Goal: Transaction & Acquisition: Purchase product/service

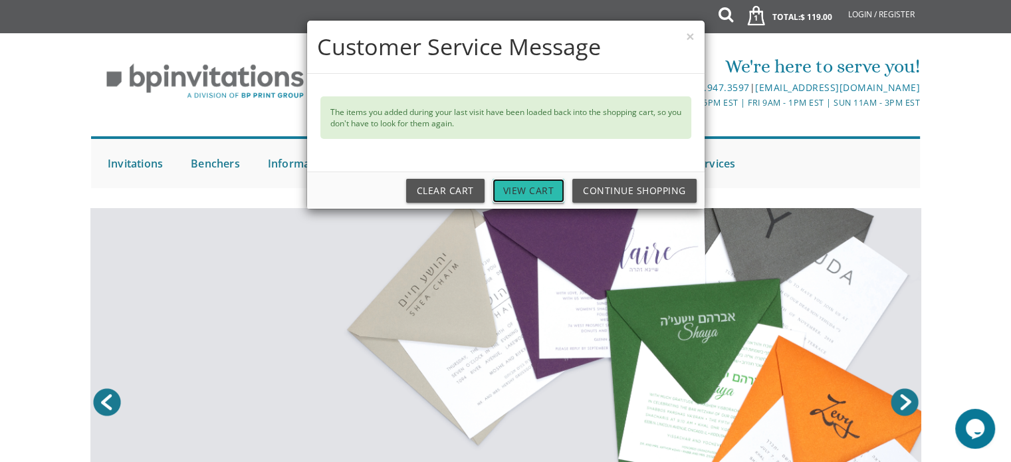
click at [539, 186] on link "View Cart" at bounding box center [528, 191] width 72 height 24
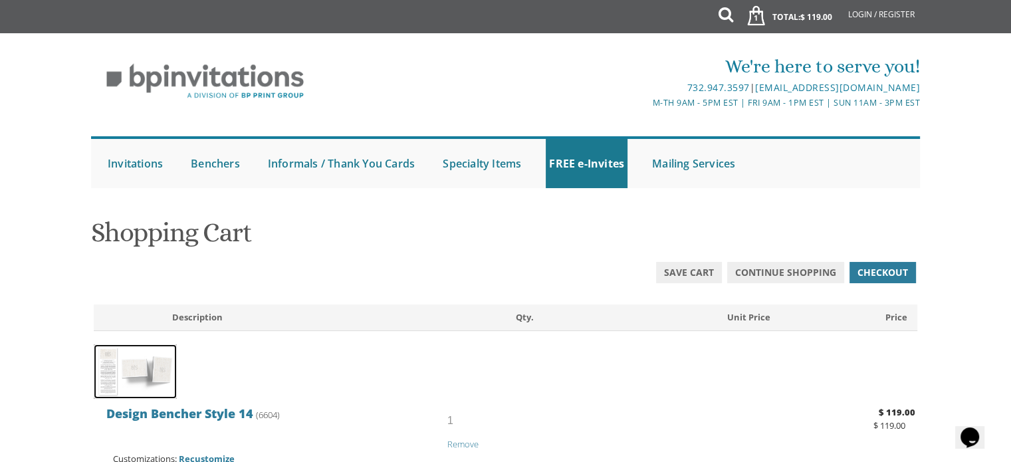
click at [152, 382] on img at bounding box center [135, 371] width 83 height 55
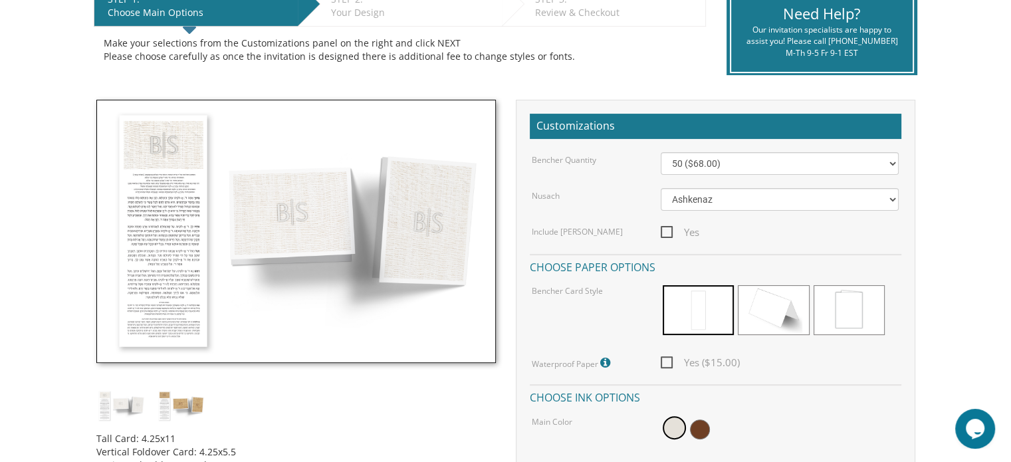
scroll to position [294, 0]
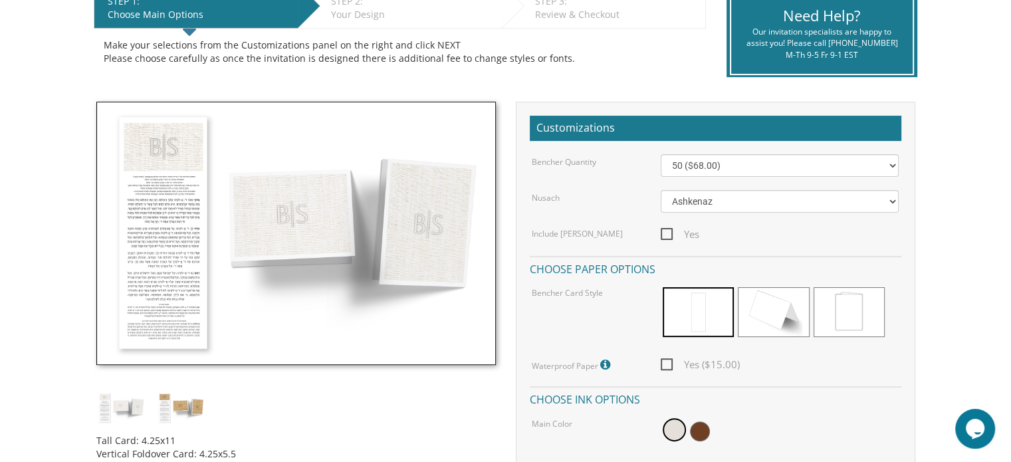
click at [171, 160] on img at bounding box center [295, 233] width 399 height 263
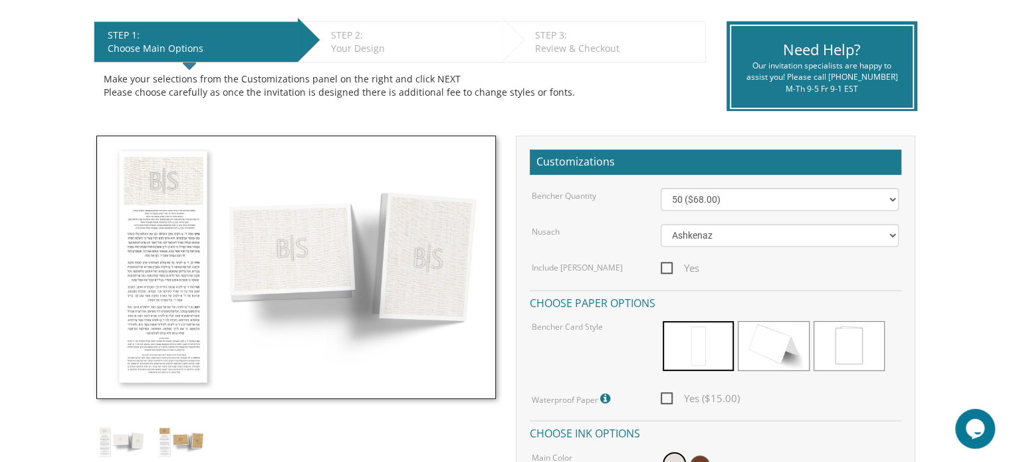
scroll to position [258, 0]
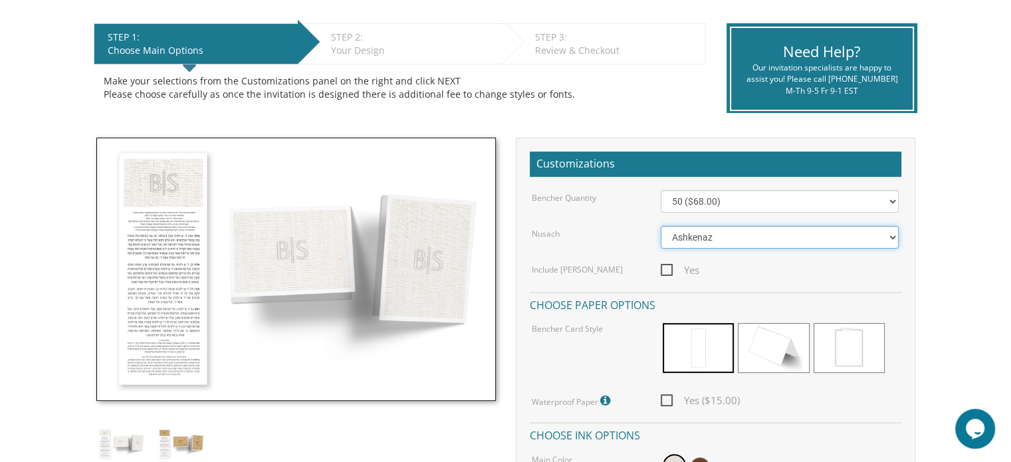
click at [848, 244] on select "Ashkenaz Edut Mizrach" at bounding box center [779, 237] width 238 height 23
click at [660, 226] on select "Ashkenaz Edut Mizrach" at bounding box center [779, 237] width 238 height 23
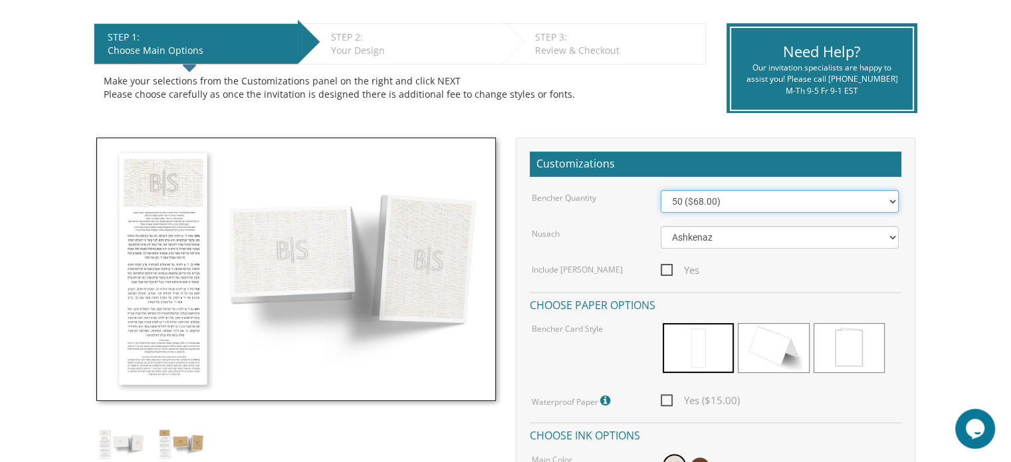
click at [741, 196] on select "50 ($68.00) 60 ($74.80) 70 ($81.60) 80 ($88.40) 90 ($95.20) 100 ($102.00) 125 (…" at bounding box center [779, 201] width 238 height 23
click at [741, 193] on select "50 ($68.00) 60 ($74.80) 70 ($81.60) 80 ($88.40) 90 ($95.20) 100 ($102.00) 125 (…" at bounding box center [779, 201] width 238 height 23
select select "100"
click at [660, 190] on select "50 ($68.00) 60 ($74.80) 70 ($81.60) 80 ($88.40) 90 ($95.20) 100 ($102.00) 125 (…" at bounding box center [779, 201] width 238 height 23
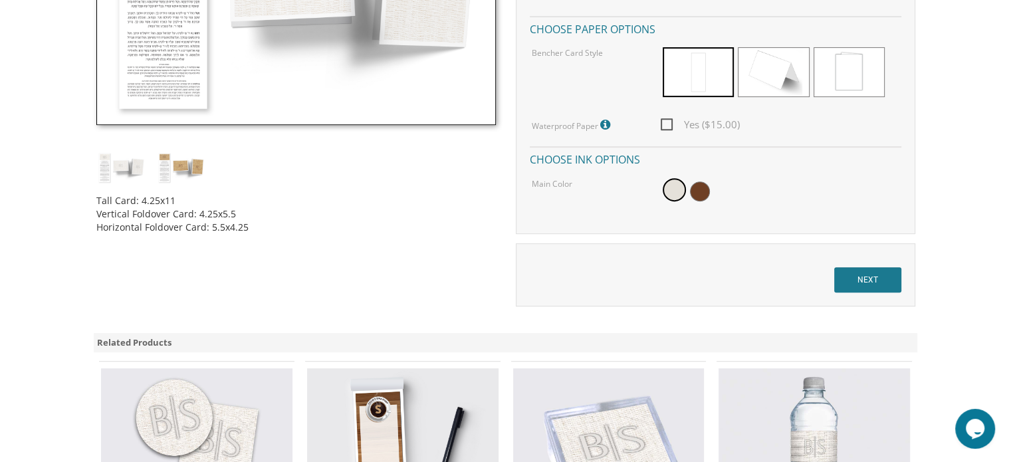
scroll to position [553, 0]
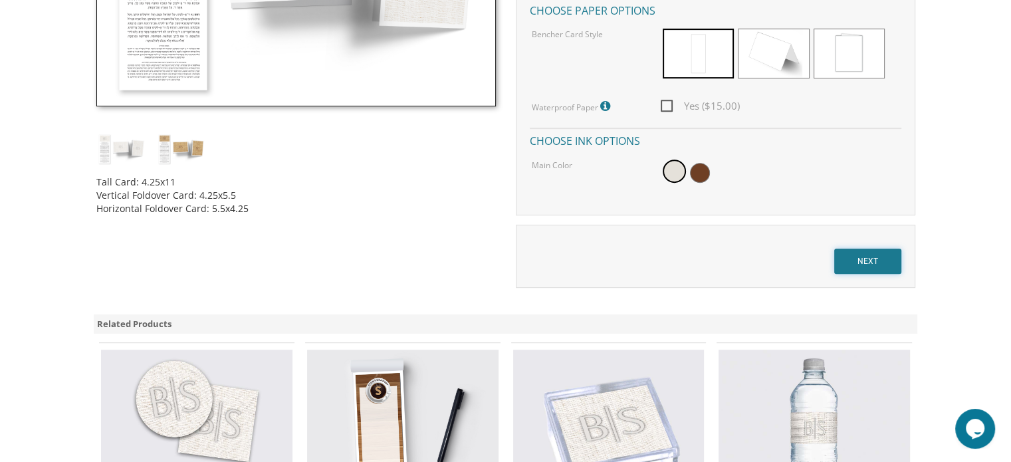
click at [884, 258] on input "NEXT" at bounding box center [867, 260] width 67 height 25
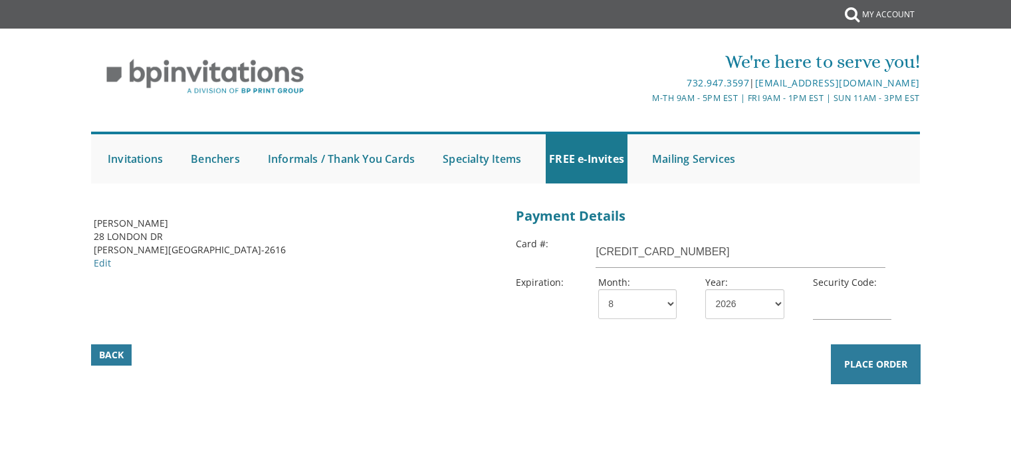
select select "08"
select select "26"
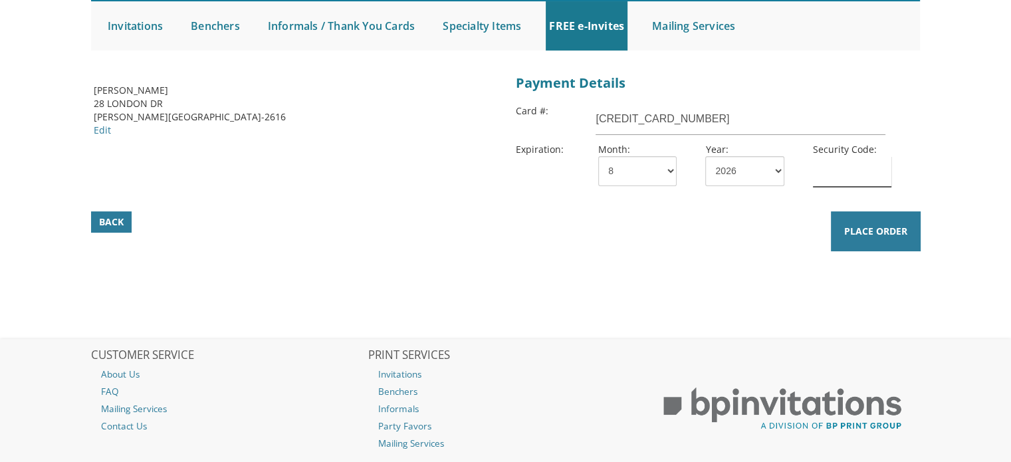
click at [833, 175] on input "text" at bounding box center [852, 171] width 78 height 31
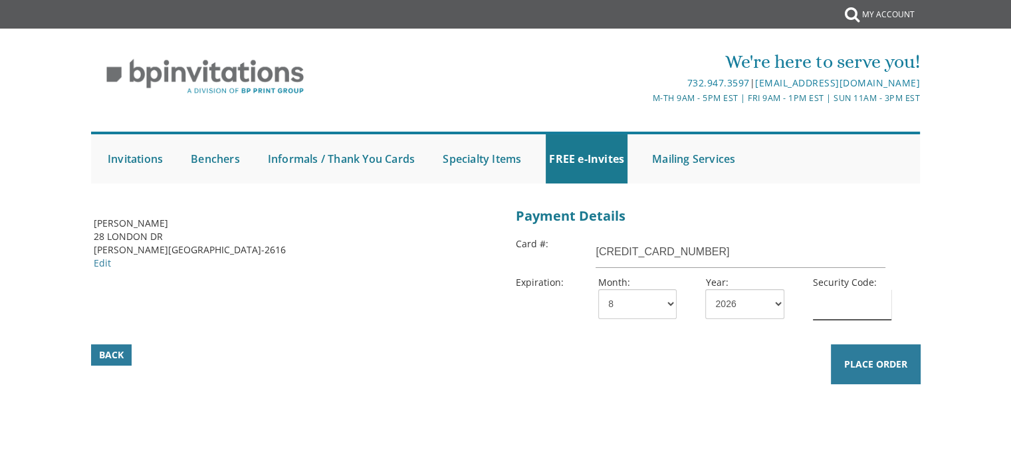
click at [849, 294] on input "text" at bounding box center [852, 304] width 78 height 31
click at [825, 312] on input "text" at bounding box center [852, 304] width 78 height 31
type input "300"
click at [889, 366] on span "Place Order" at bounding box center [875, 363] width 63 height 13
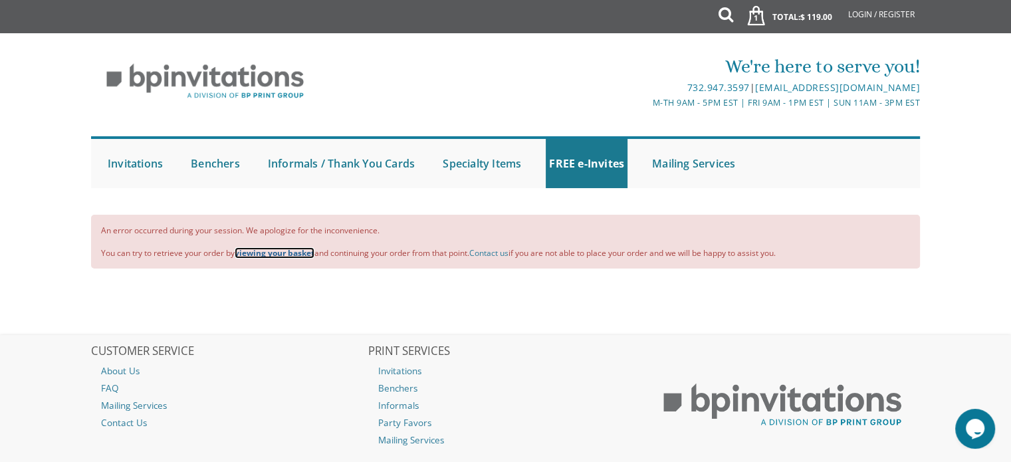
click at [275, 252] on b "viewing your basket" at bounding box center [275, 252] width 80 height 11
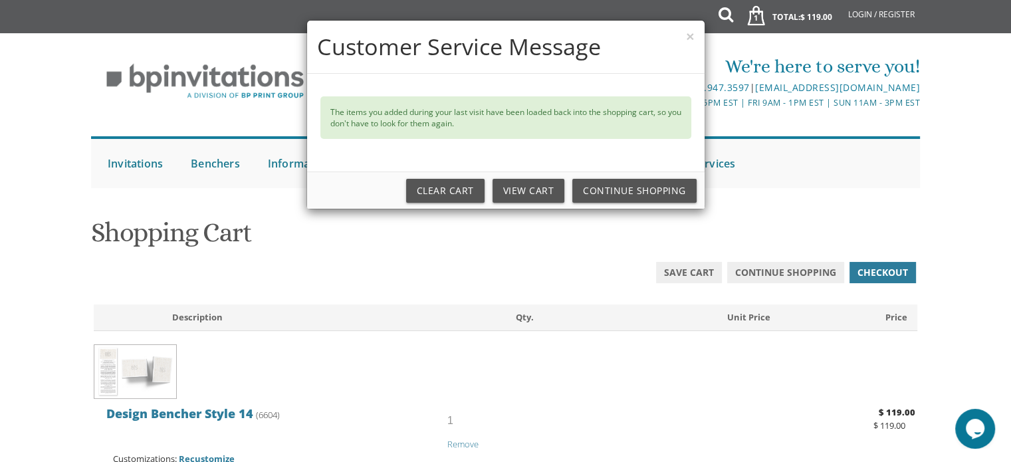
click at [880, 271] on div "× Customer Service Message The items you added during your last visit have been…" at bounding box center [505, 231] width 1011 height 462
click at [557, 182] on link "View Cart" at bounding box center [528, 191] width 72 height 24
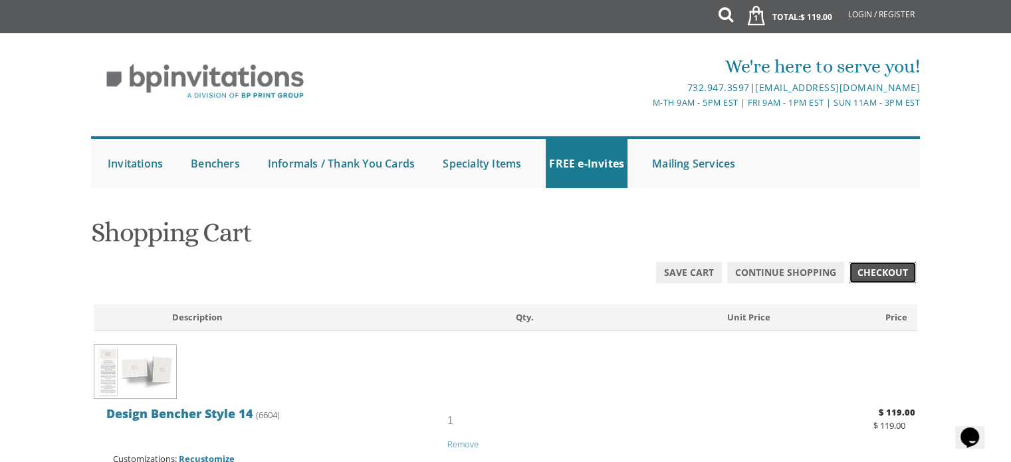
click at [893, 274] on span "Checkout" at bounding box center [882, 272] width 50 height 13
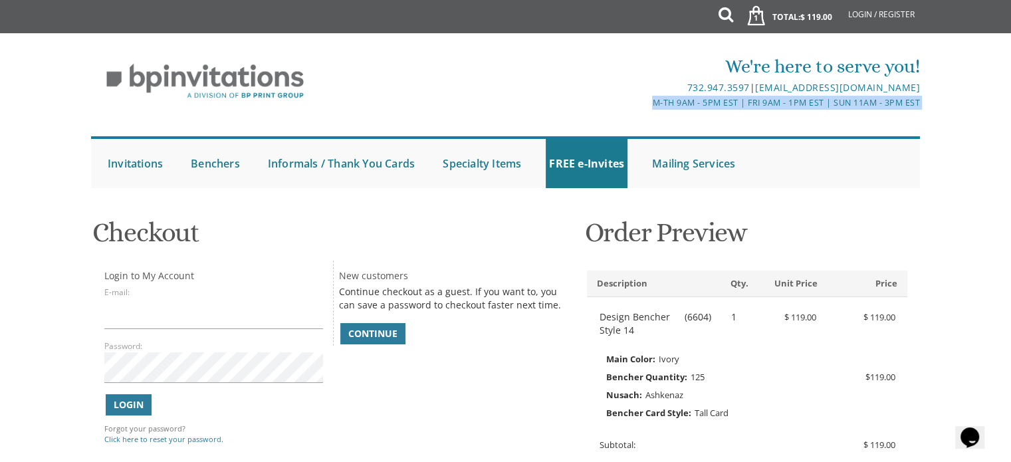
drag, startPoint x: 1009, startPoint y: 84, endPoint x: 1004, endPoint y: 131, distance: 47.4
click at [1004, 131] on div "We're here to serve you! 732.947.3597 | invitations@bpprintgroup.com M-Th 9am -…" at bounding box center [505, 117] width 1011 height 155
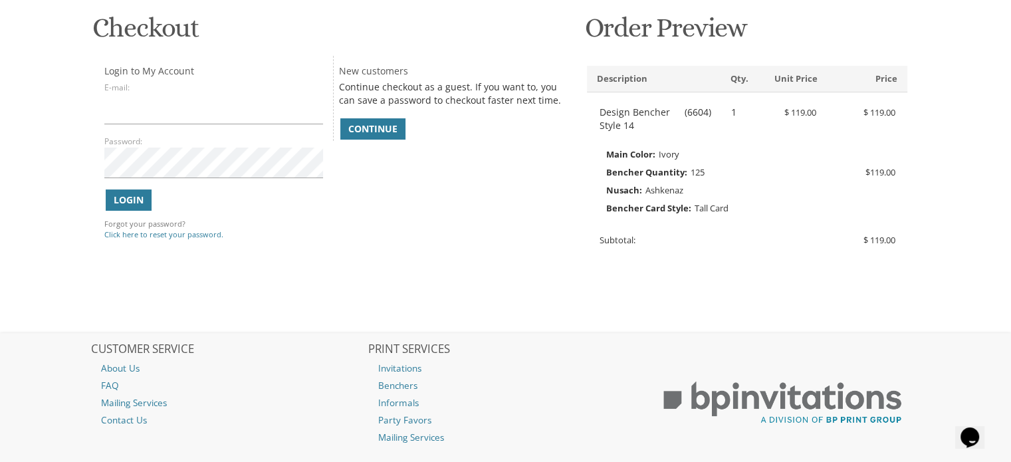
scroll to position [207, 0]
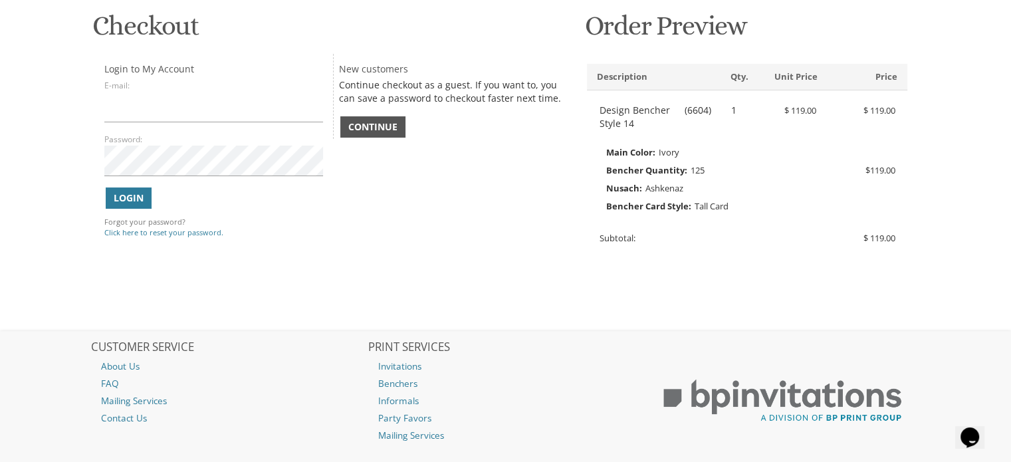
click at [355, 131] on span "Continue" at bounding box center [372, 126] width 49 height 13
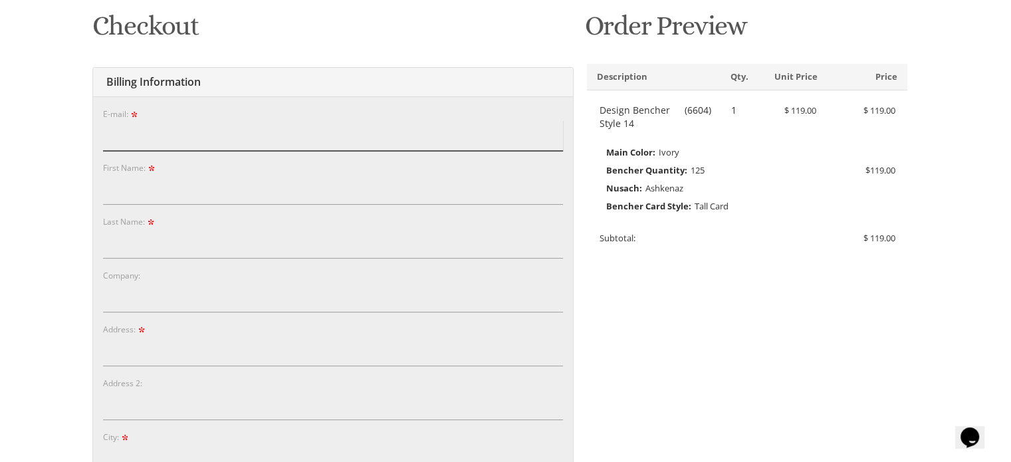
click at [243, 149] on input "E-mail:" at bounding box center [333, 135] width 460 height 31
type input "[EMAIL_ADDRESS][DOMAIN_NAME]"
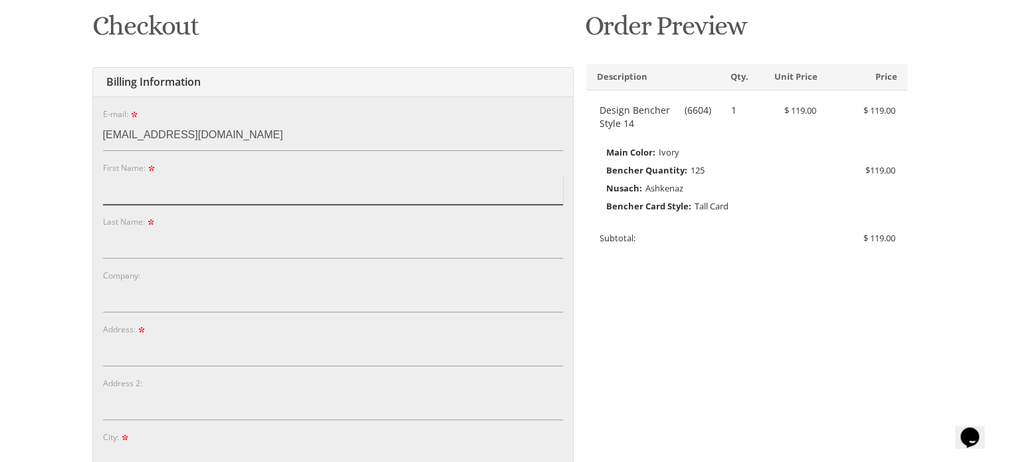
type input "[PERSON_NAME]"
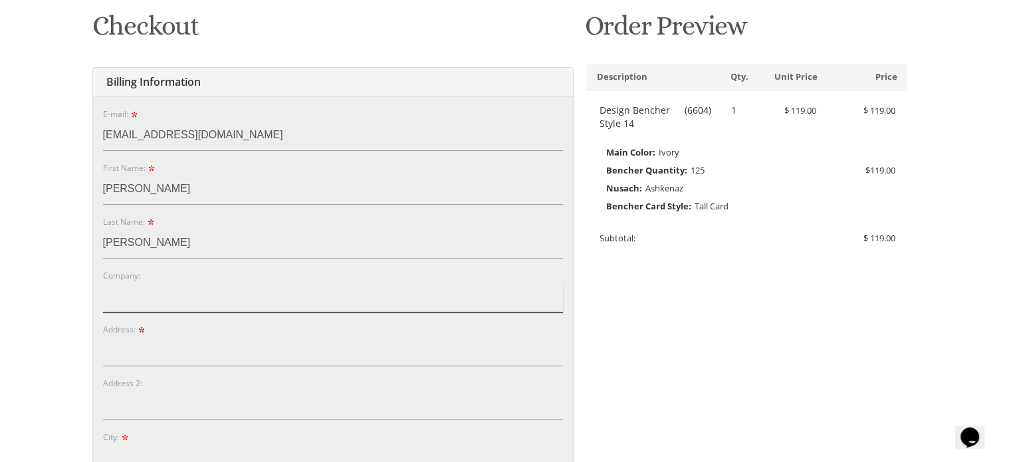
type input "MyType [MEDICAL_DATA]"
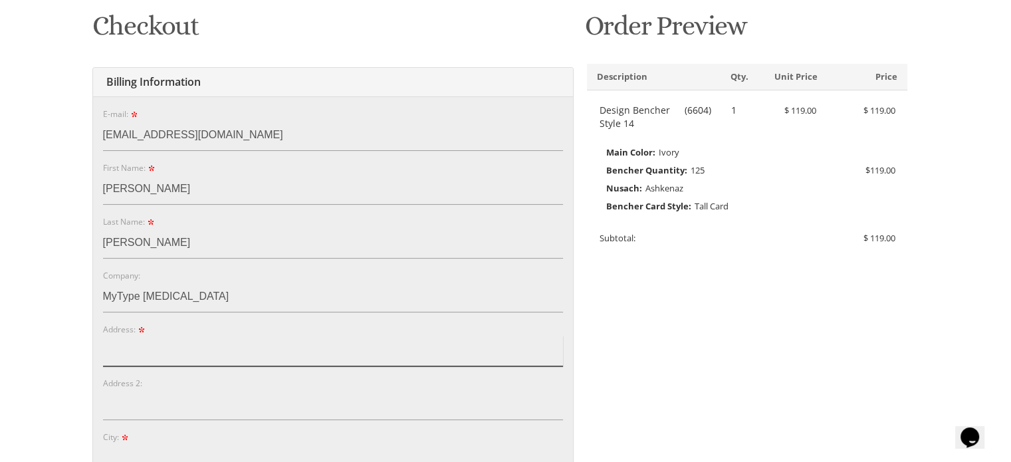
type input "28 london drive"
type input "Jackson Township"
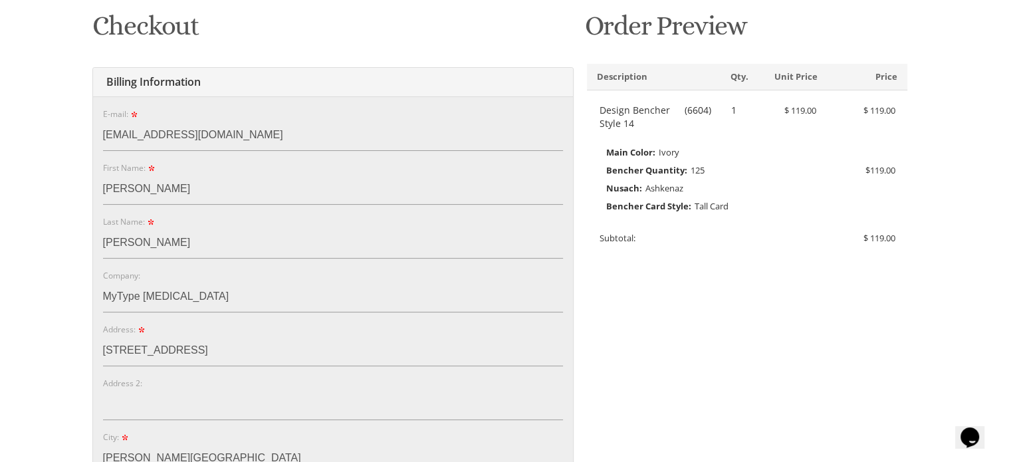
type input "08527"
select select "NJ"
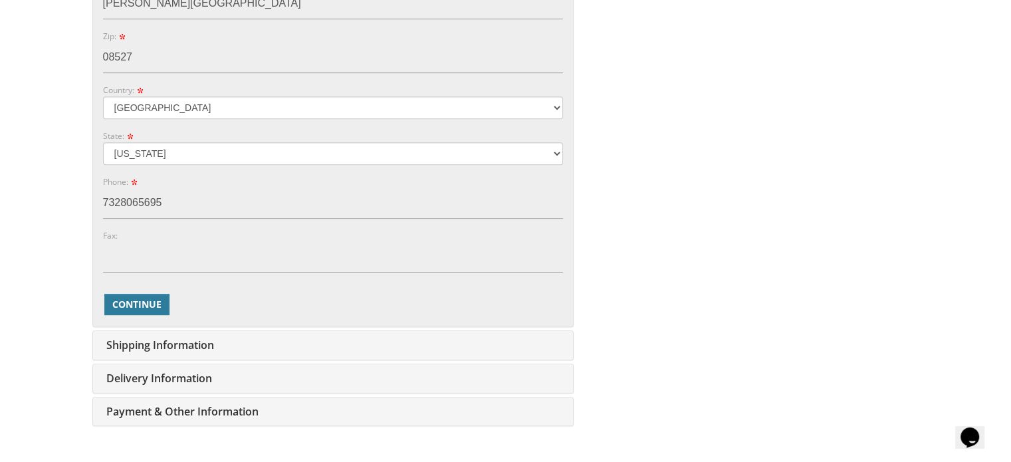
scroll to position [674, 0]
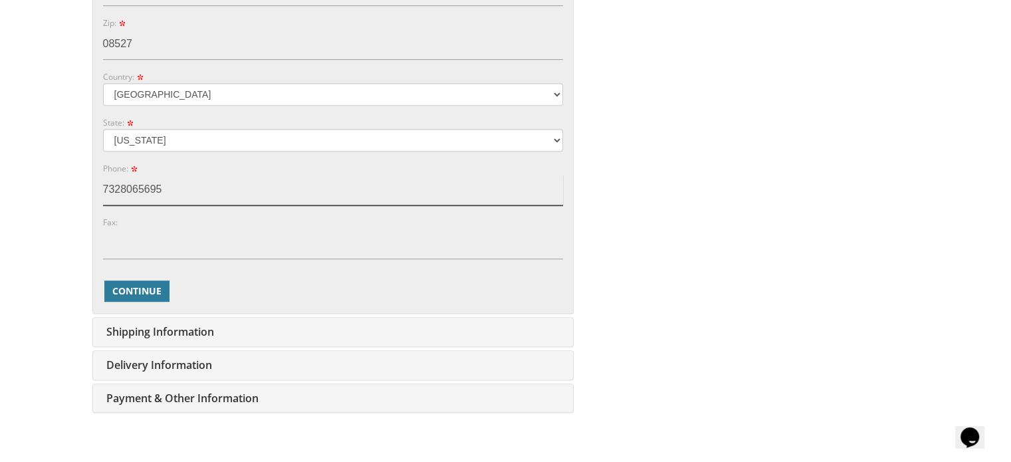
drag, startPoint x: 180, startPoint y: 189, endPoint x: 93, endPoint y: 194, distance: 87.2
type input "9176487132"
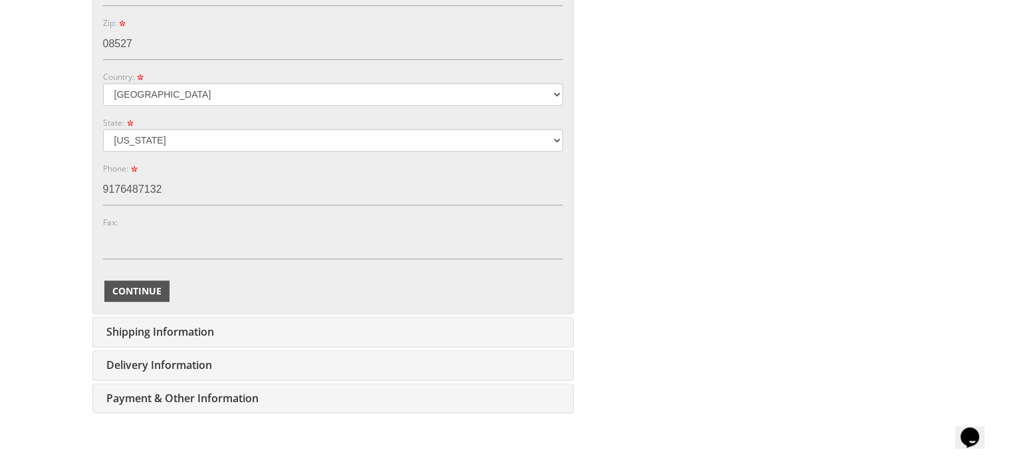
click at [152, 289] on span "Continue" at bounding box center [136, 290] width 49 height 13
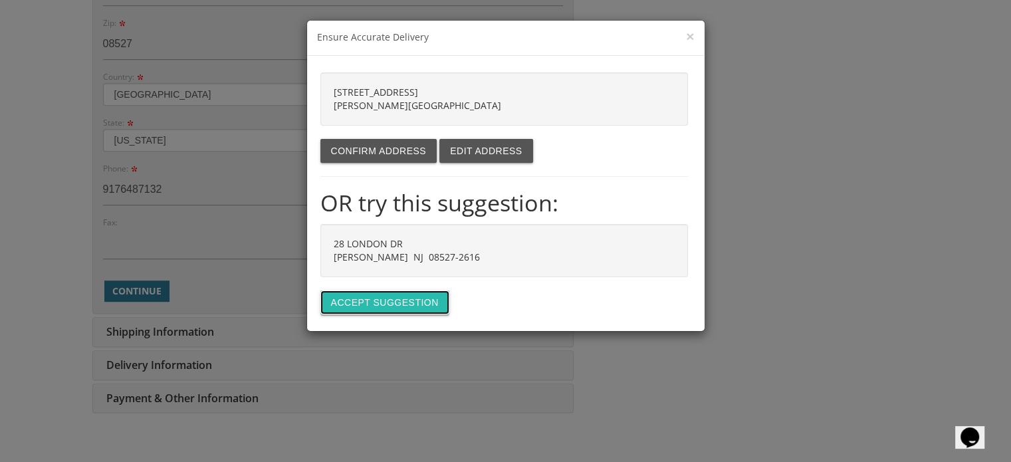
click at [395, 300] on button "Accept suggestion" at bounding box center [384, 302] width 129 height 24
type input "28 LONDON DR"
type input "JACKSON"
type input "08527-2616"
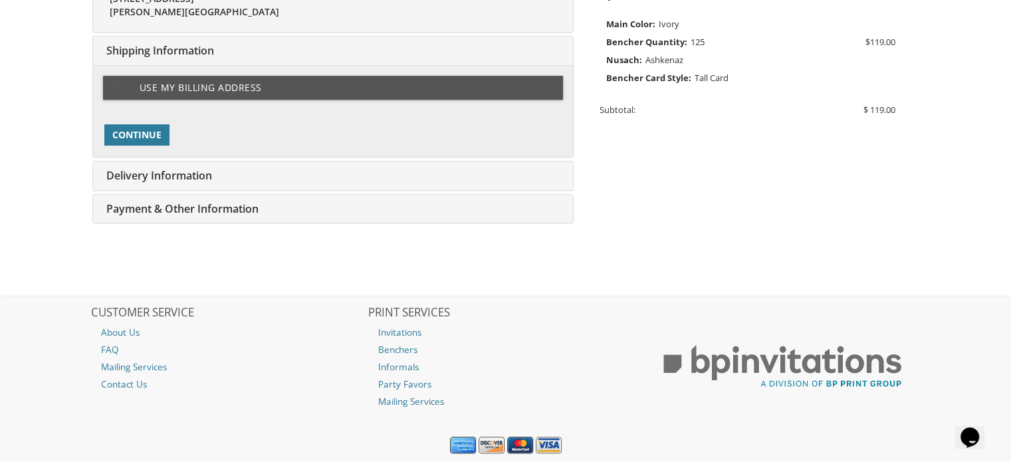
scroll to position [345, 0]
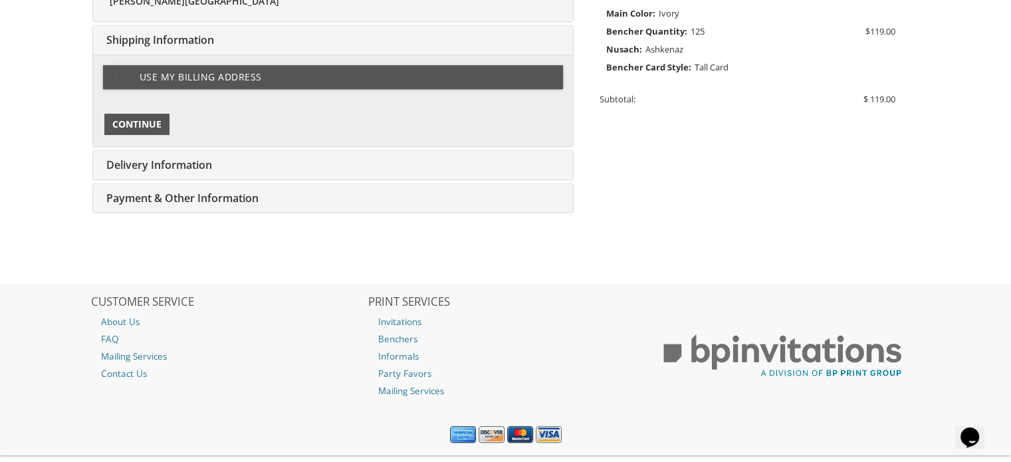
click at [165, 122] on button "Continue" at bounding box center [136, 124] width 65 height 21
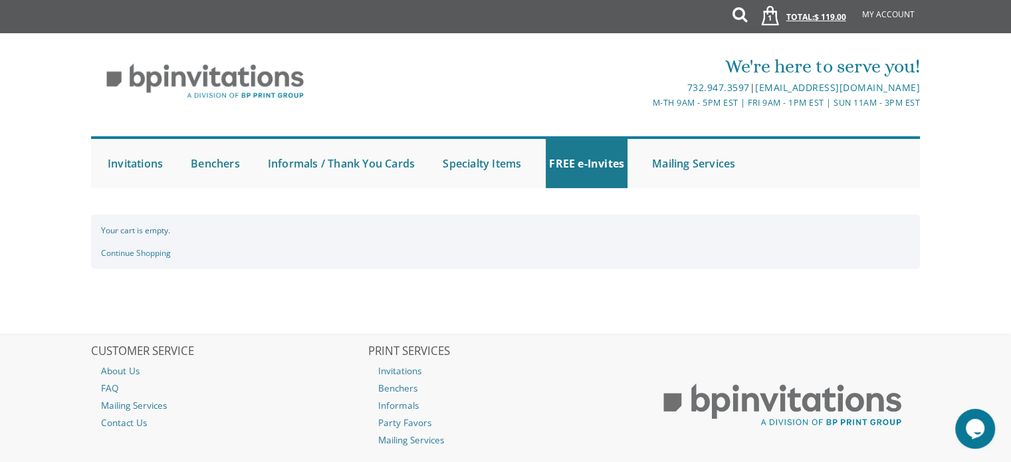
click at [830, 9] on link "1 Total: $ 119.00 $ 119.00" at bounding box center [798, 23] width 107 height 47
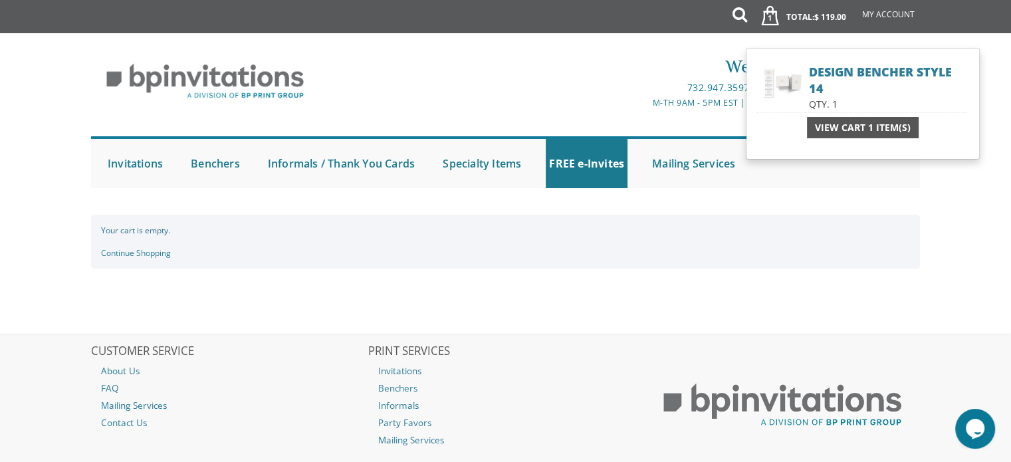
click at [864, 122] on span "View Cart 1 Item(s)" at bounding box center [863, 127] width 96 height 13
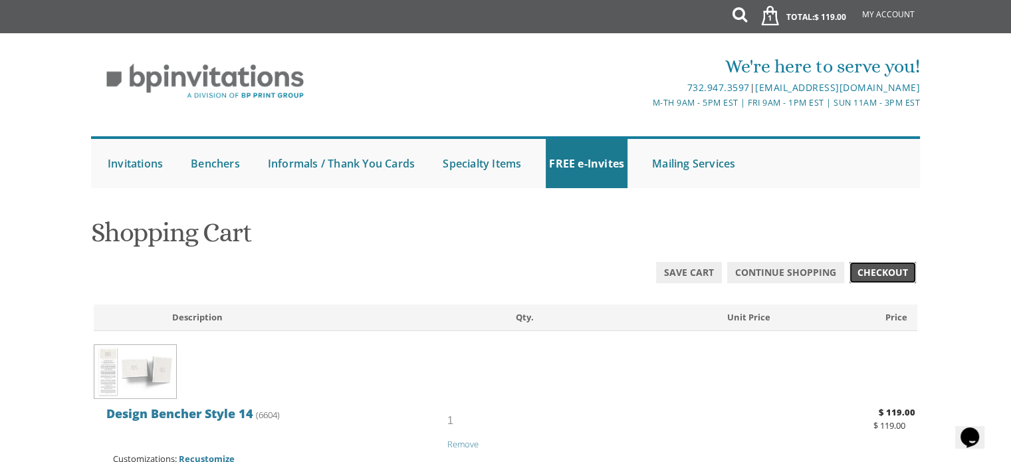
click at [881, 278] on span "Checkout" at bounding box center [882, 272] width 50 height 13
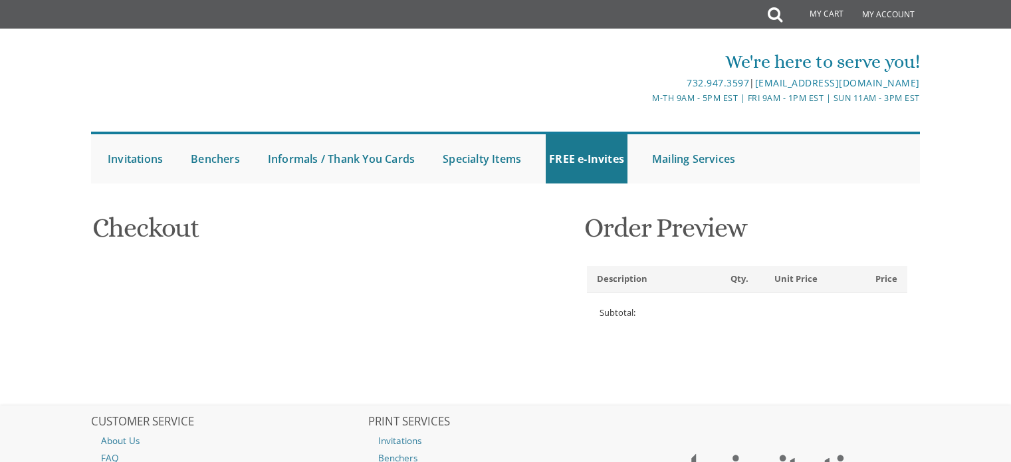
select select
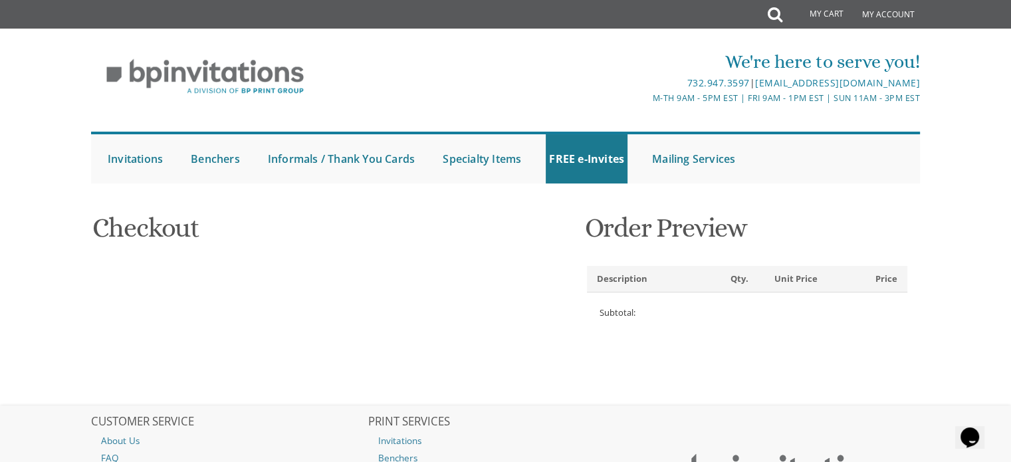
type input "[EMAIL_ADDRESS][DOMAIN_NAME]"
type input "[PERSON_NAME]"
type input "MyType [MEDICAL_DATA]"
type input "28 LONDON DR"
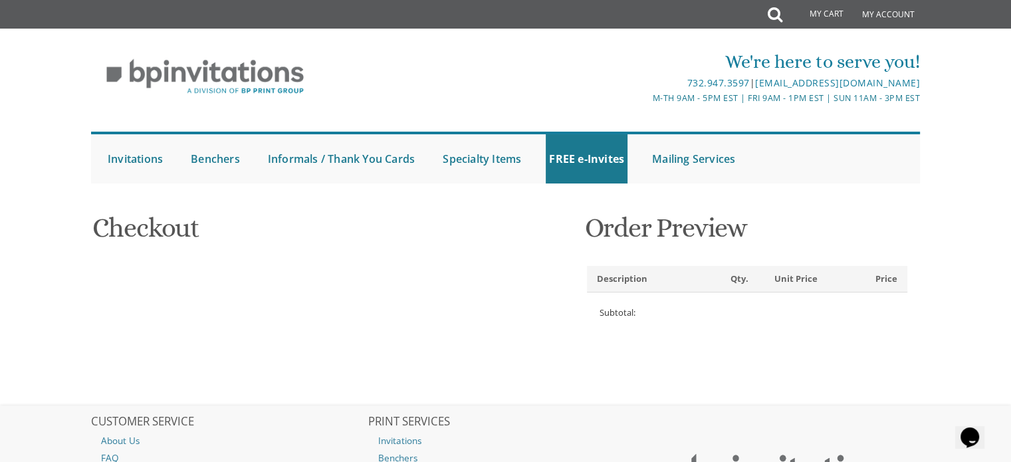
type input "[PERSON_NAME]"
type input "08527-2616"
select select "US"
select select "NJ"
type input "9176487132"
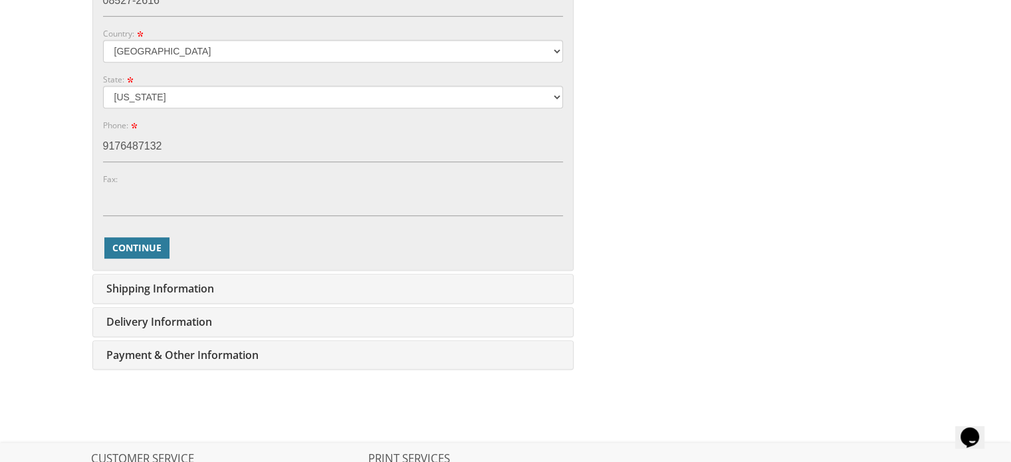
scroll to position [720, 0]
click at [146, 250] on span "Continue" at bounding box center [136, 245] width 49 height 13
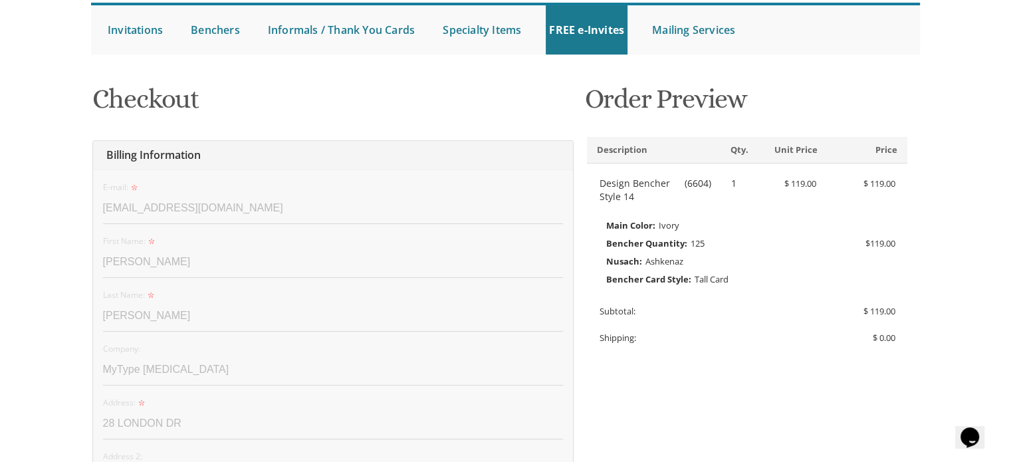
scroll to position [162, 0]
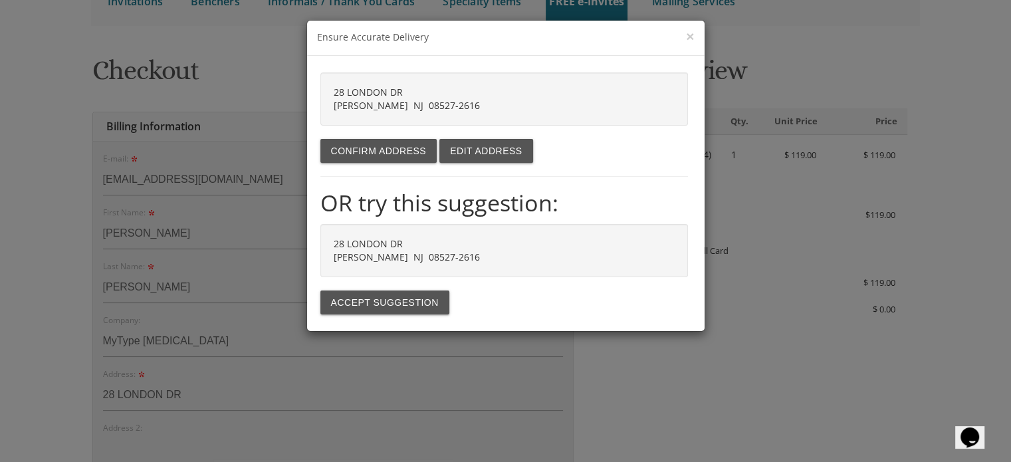
scroll to position [356, 0]
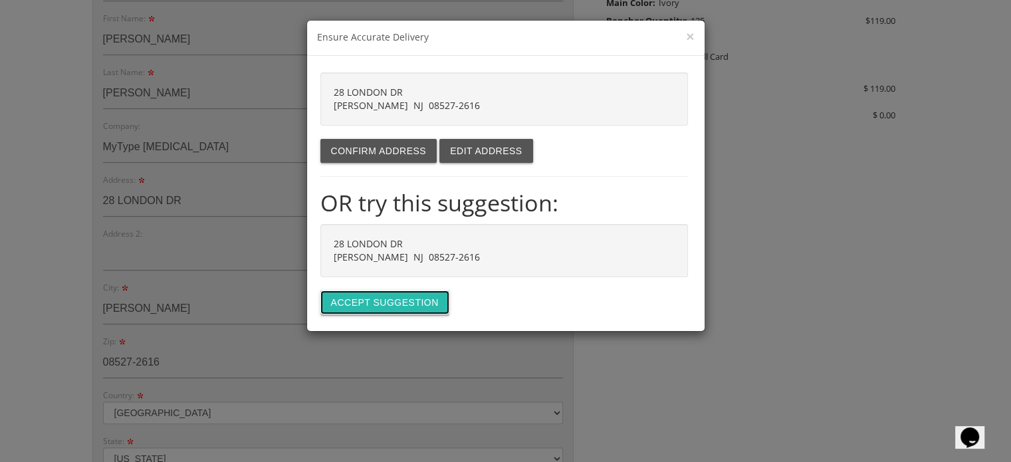
click at [411, 305] on button "Accept suggestion" at bounding box center [384, 302] width 129 height 24
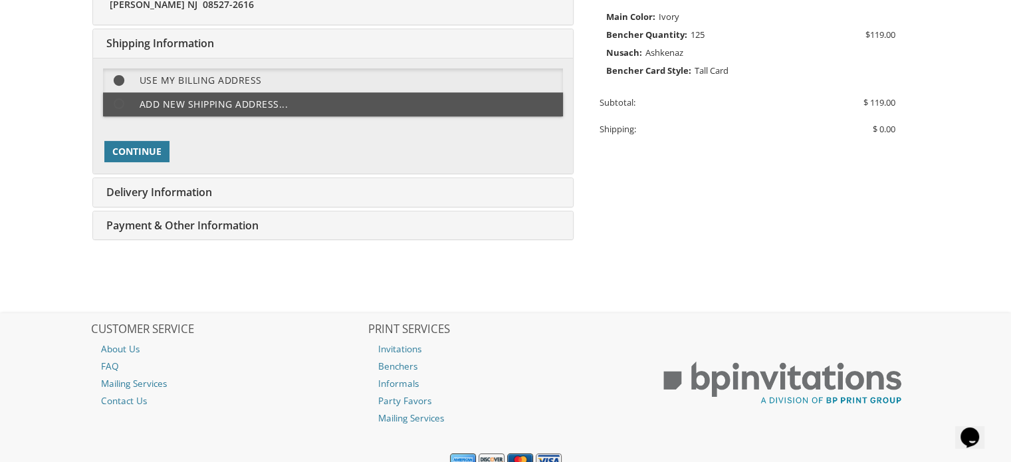
scroll to position [345, 0]
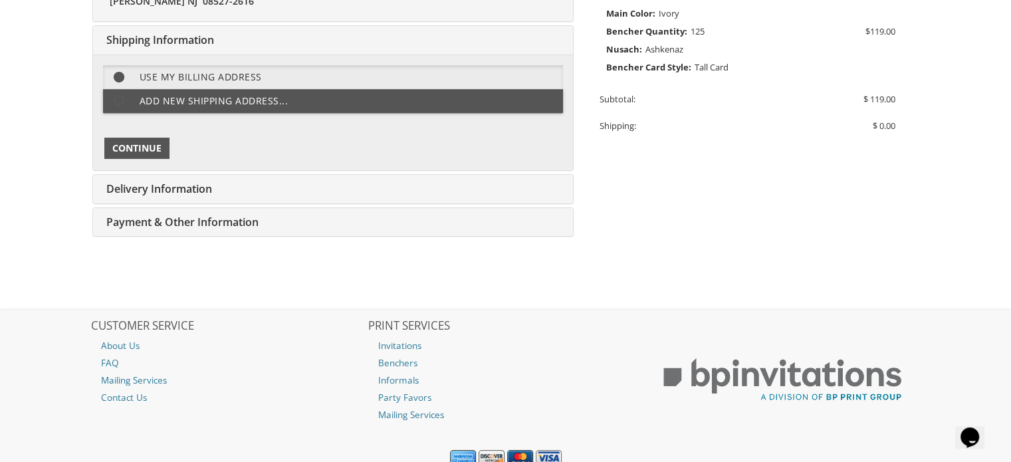
click at [153, 146] on span "Continue" at bounding box center [136, 148] width 49 height 13
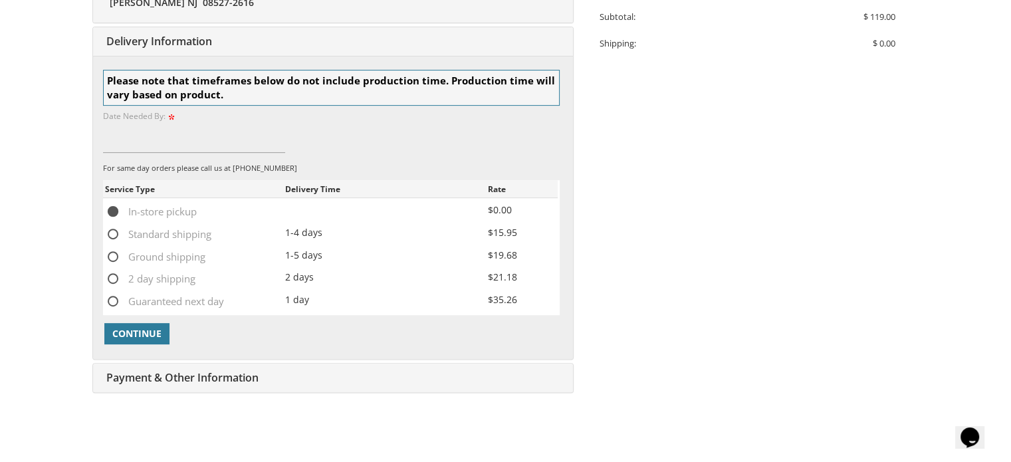
scroll to position [429, 0]
click at [134, 126] on input at bounding box center [194, 136] width 183 height 31
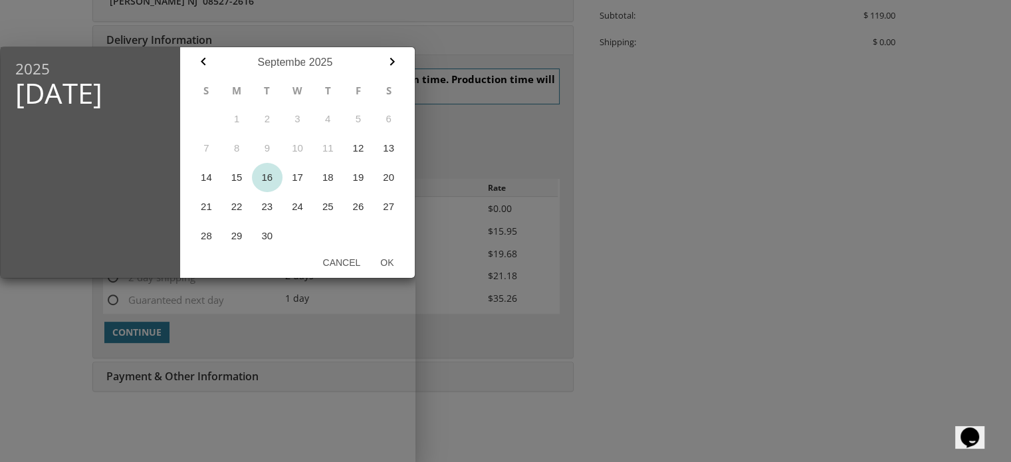
click at [265, 177] on button "16" at bounding box center [267, 177] width 31 height 29
click at [385, 256] on button "Ok" at bounding box center [386, 262] width 33 height 24
type input "[DATE]"
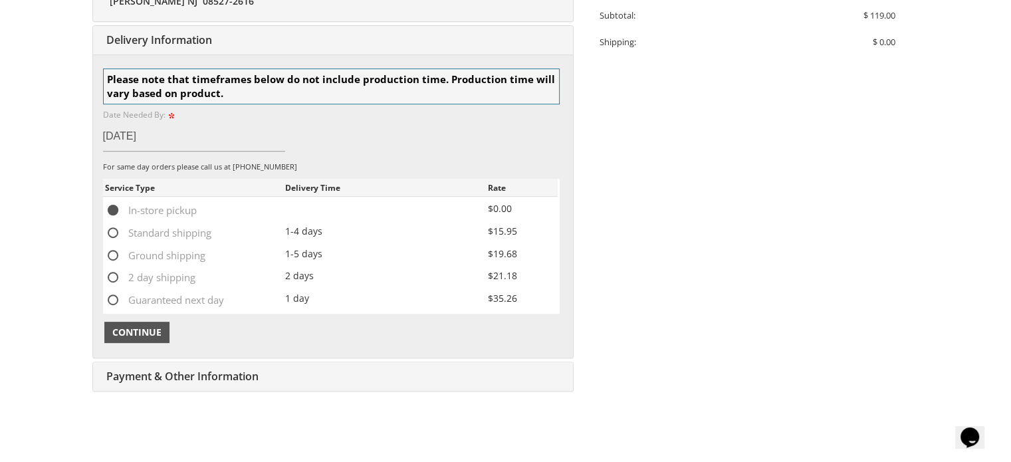
click at [149, 326] on span "Continue" at bounding box center [136, 332] width 49 height 13
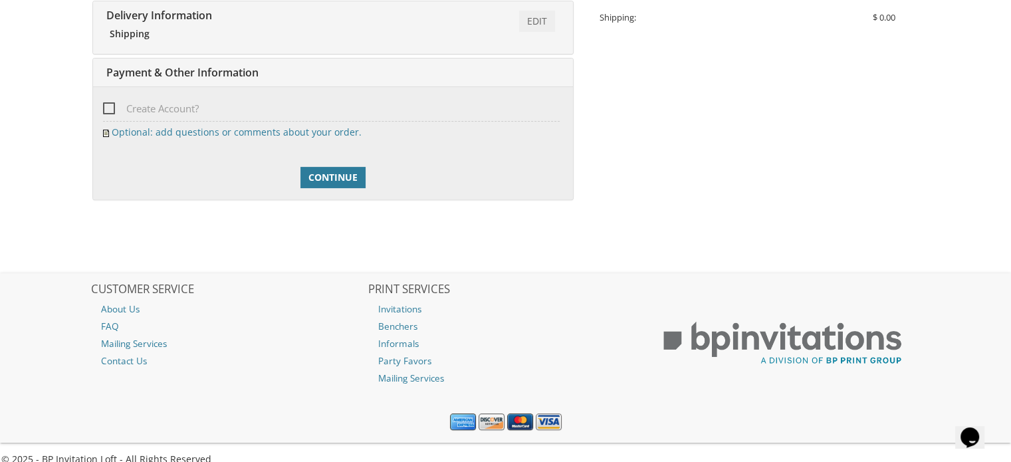
scroll to position [469, 0]
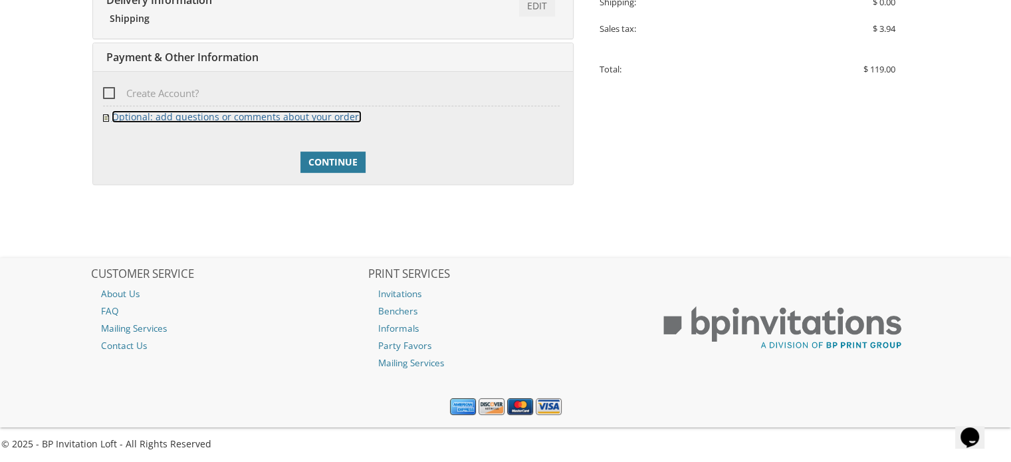
click at [273, 116] on link "Optional: add questions or comments about your order." at bounding box center [237, 116] width 250 height 13
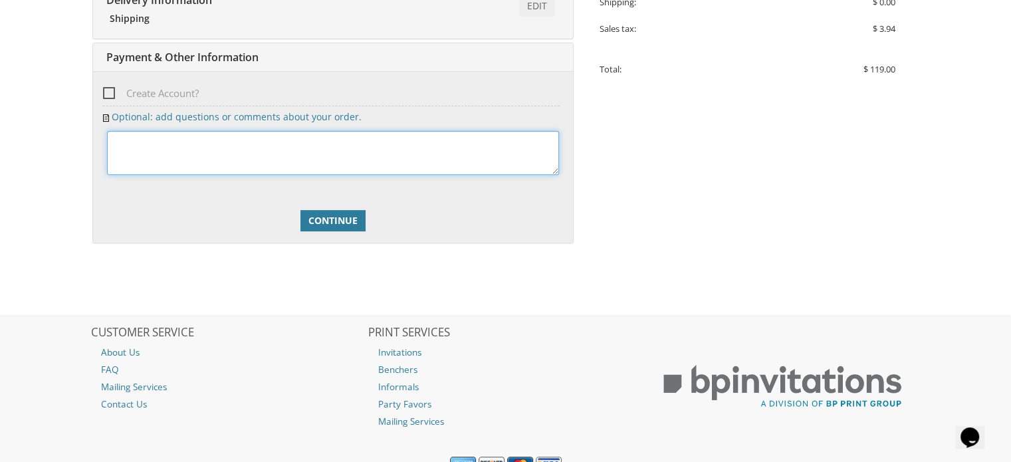
click at [259, 134] on textarea at bounding box center [333, 153] width 452 height 44
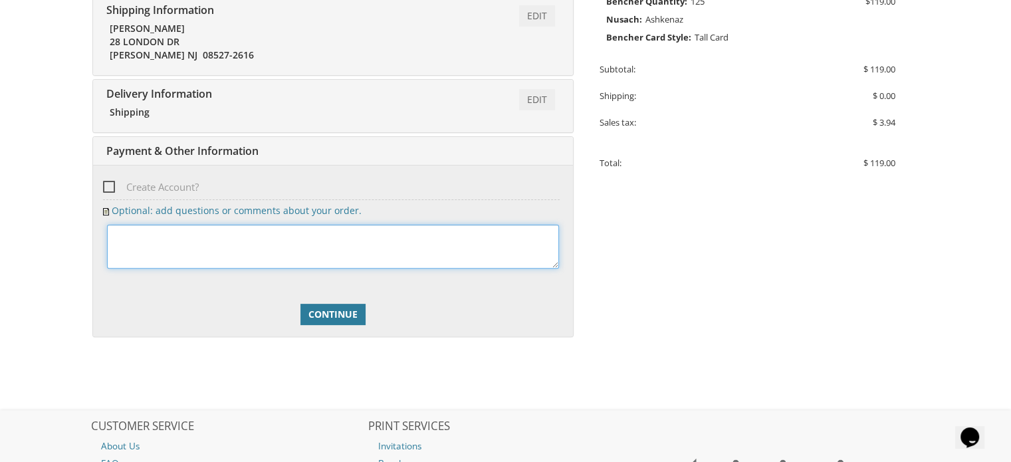
scroll to position [407, 0]
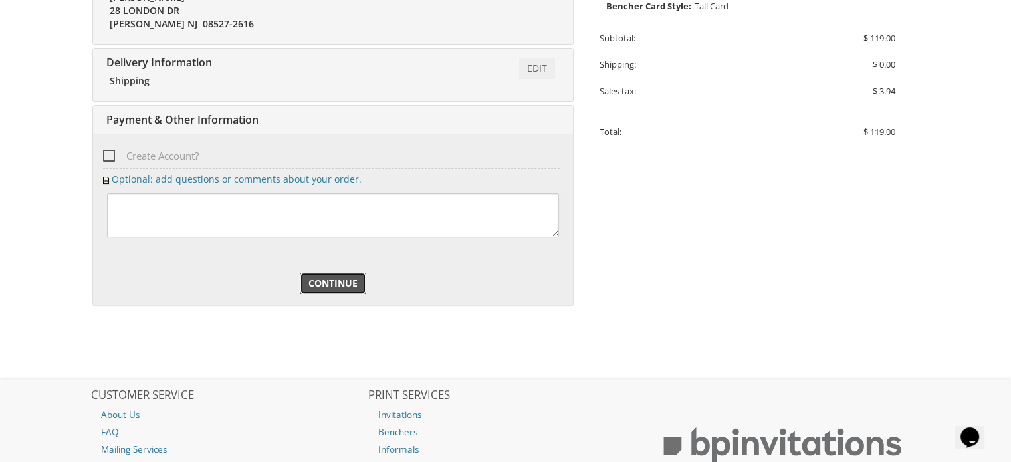
click at [344, 280] on span "Continue" at bounding box center [332, 282] width 49 height 13
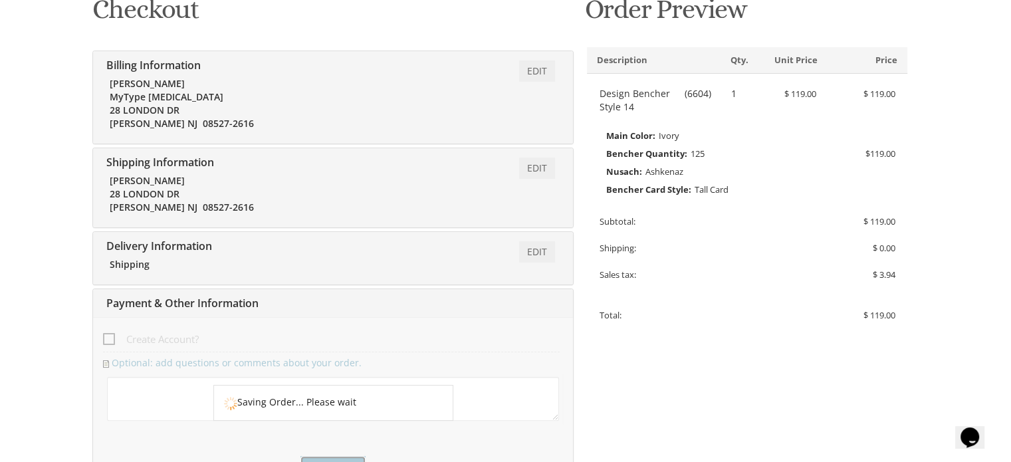
scroll to position [219, 0]
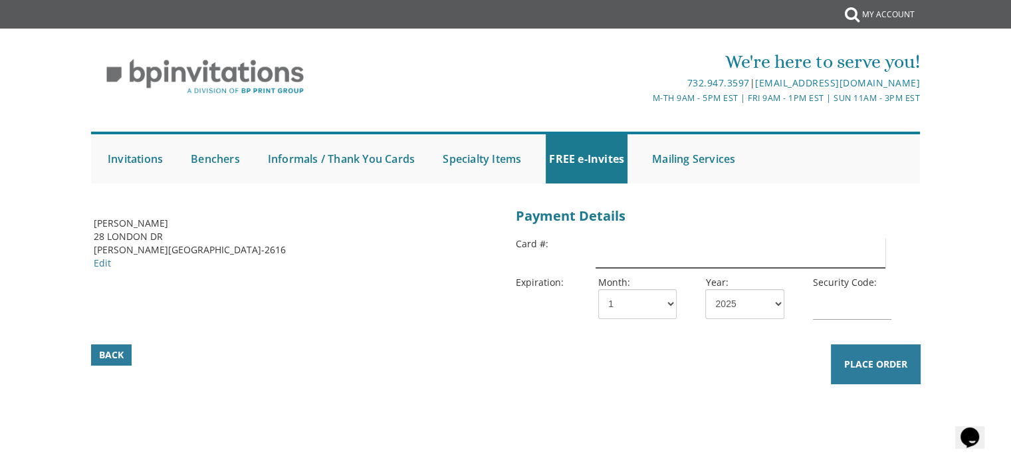
click at [682, 266] on input "text" at bounding box center [739, 252] width 289 height 31
type input "[CREDIT_CARD_NUMBER]"
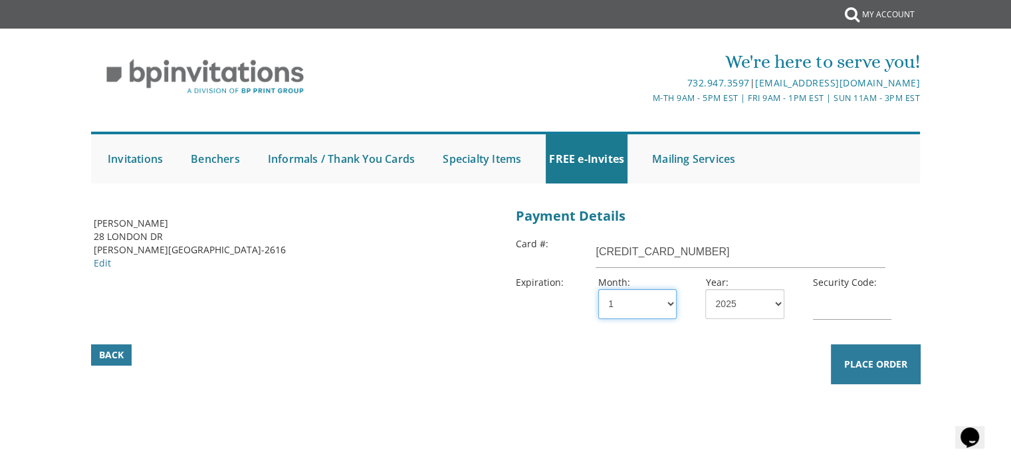
select select "08"
select select "26"
click at [830, 321] on div "Security Code:" at bounding box center [856, 300] width 107 height 49
click at [832, 308] on input "text" at bounding box center [852, 304] width 78 height 31
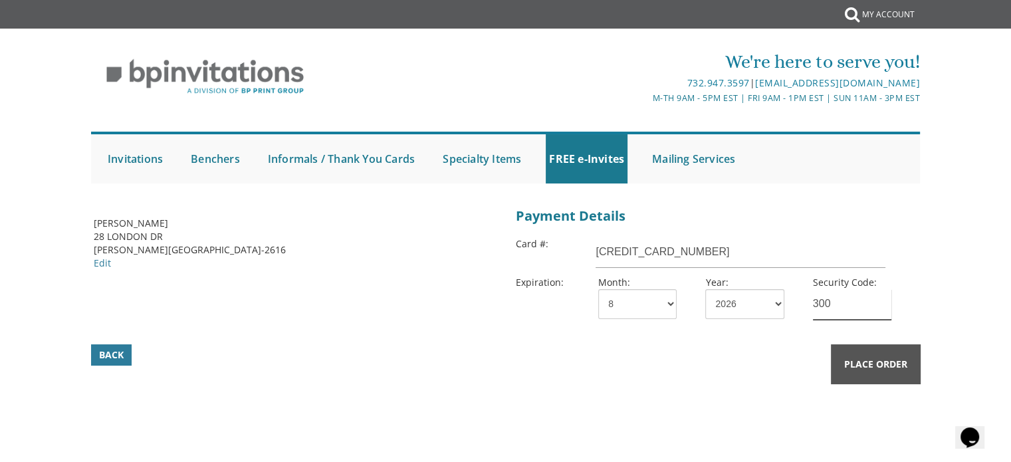
type input "300"
click at [904, 372] on button "Place Order" at bounding box center [875, 364] width 90 height 40
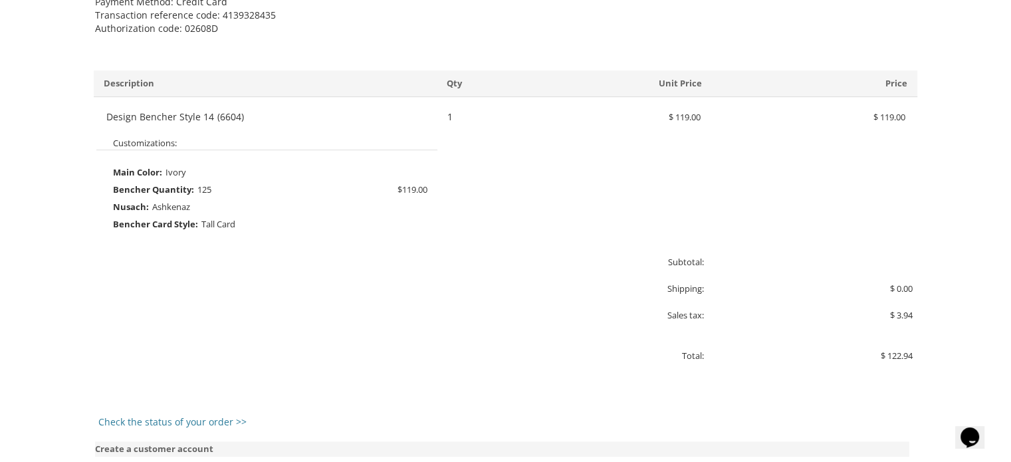
scroll to position [664, 0]
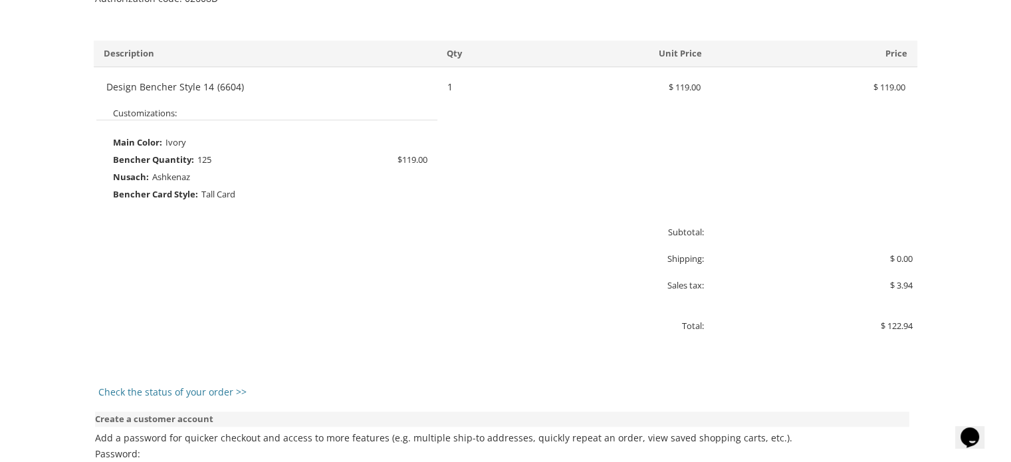
click at [167, 108] on strong "Customizations:" at bounding box center [145, 113] width 64 height 12
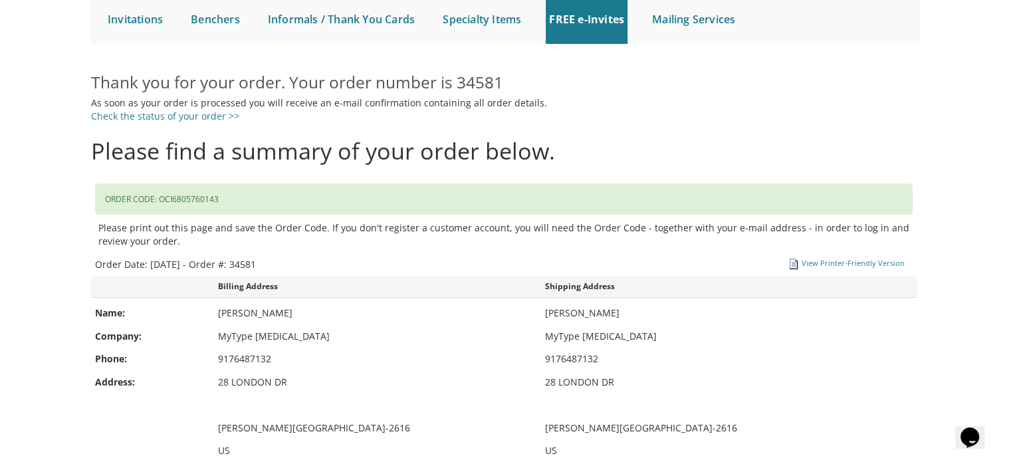
scroll to position [0, 0]
